Goal: Find specific page/section: Find specific page/section

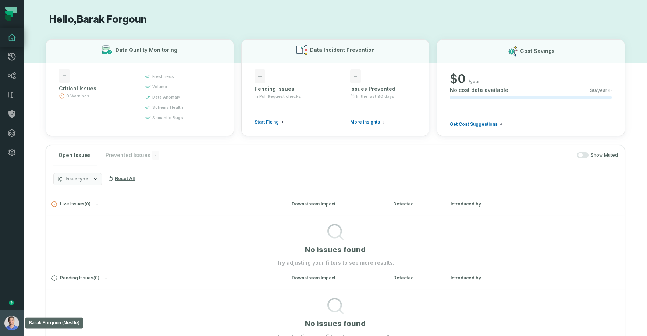
click at [7, 321] on img "button" at bounding box center [11, 323] width 15 height 15
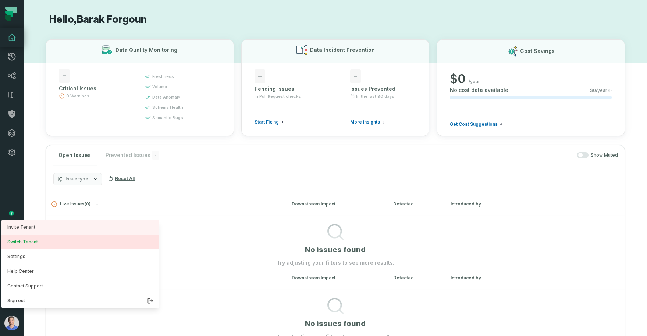
click at [40, 235] on button "Switch Tenant" at bounding box center [80, 242] width 158 height 15
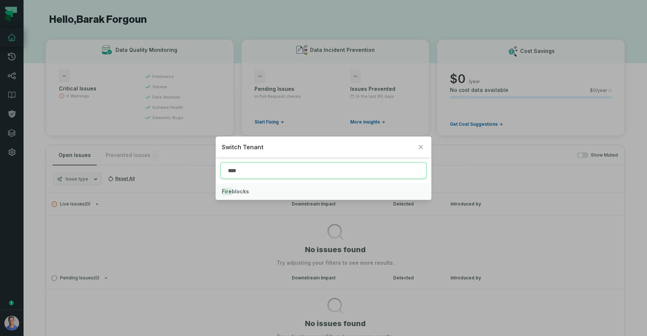
type input "****"
click at [248, 189] on button "Fire blocks" at bounding box center [323, 192] width 215 height 16
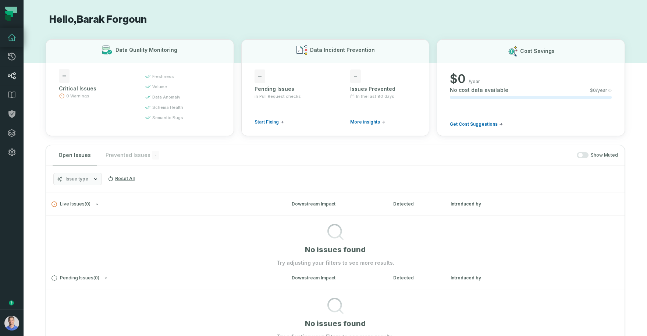
click at [14, 82] on link "Lineage" at bounding box center [12, 75] width 24 height 19
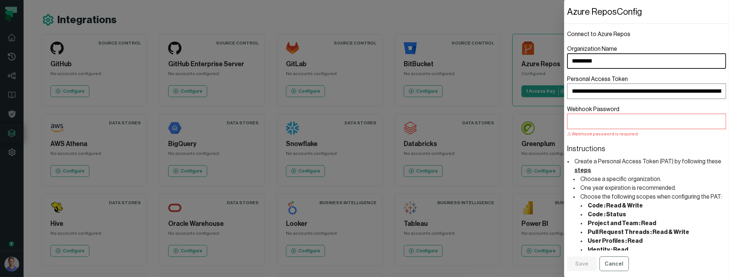
scroll to position [98, 0]
